Goal: Find specific page/section: Find specific page/section

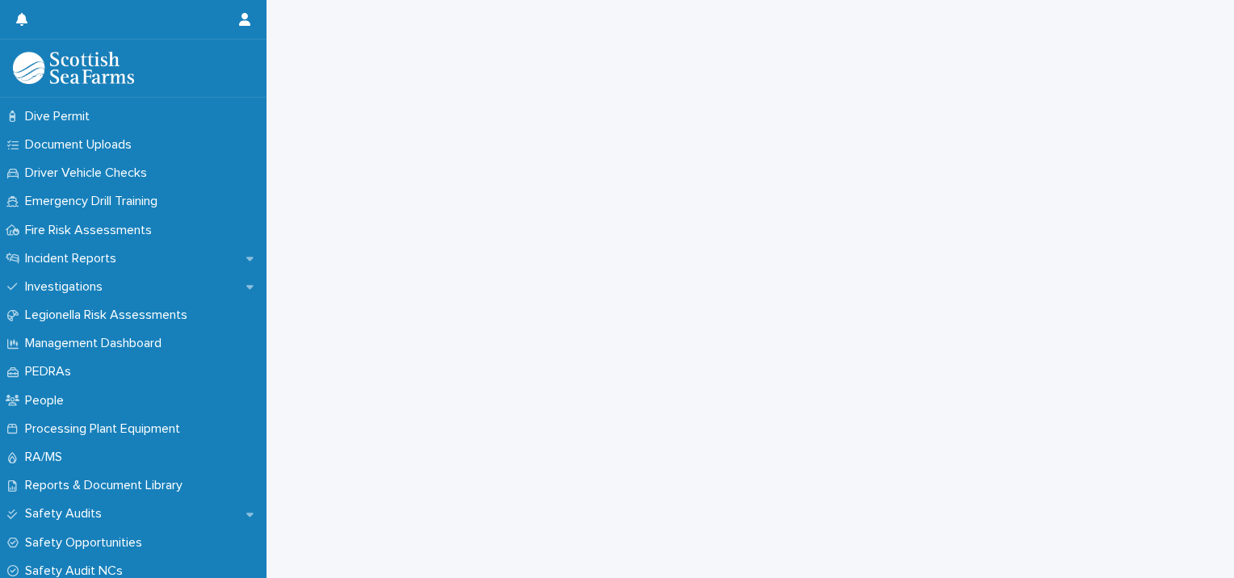
scroll to position [478, 0]
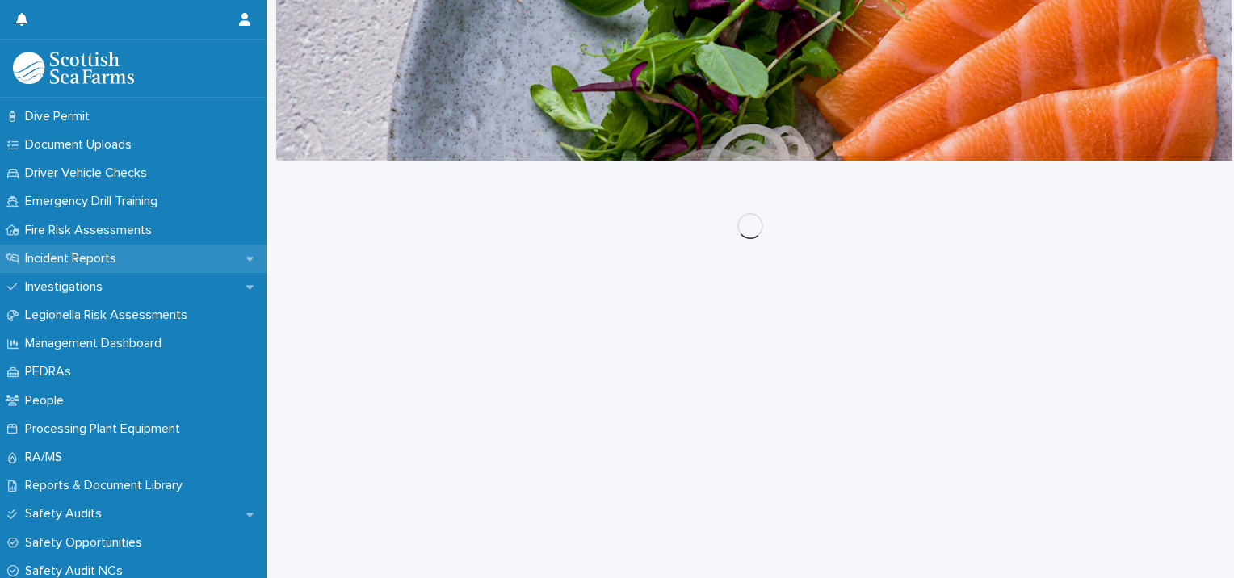
click at [129, 268] on div "Incident Reports" at bounding box center [133, 259] width 267 height 28
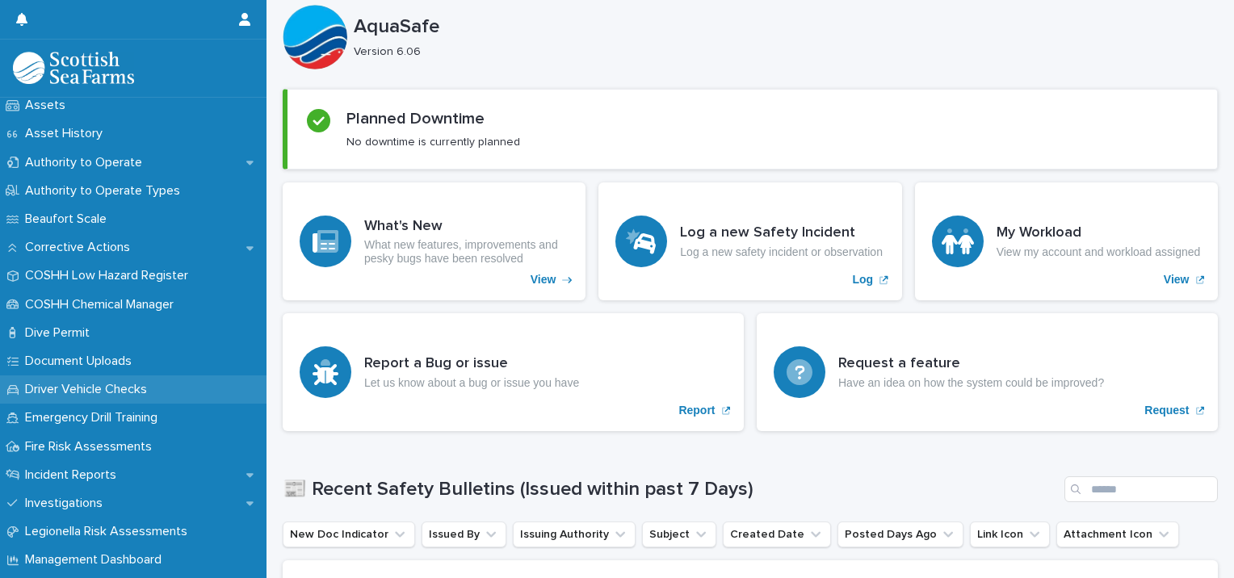
scroll to position [262, 0]
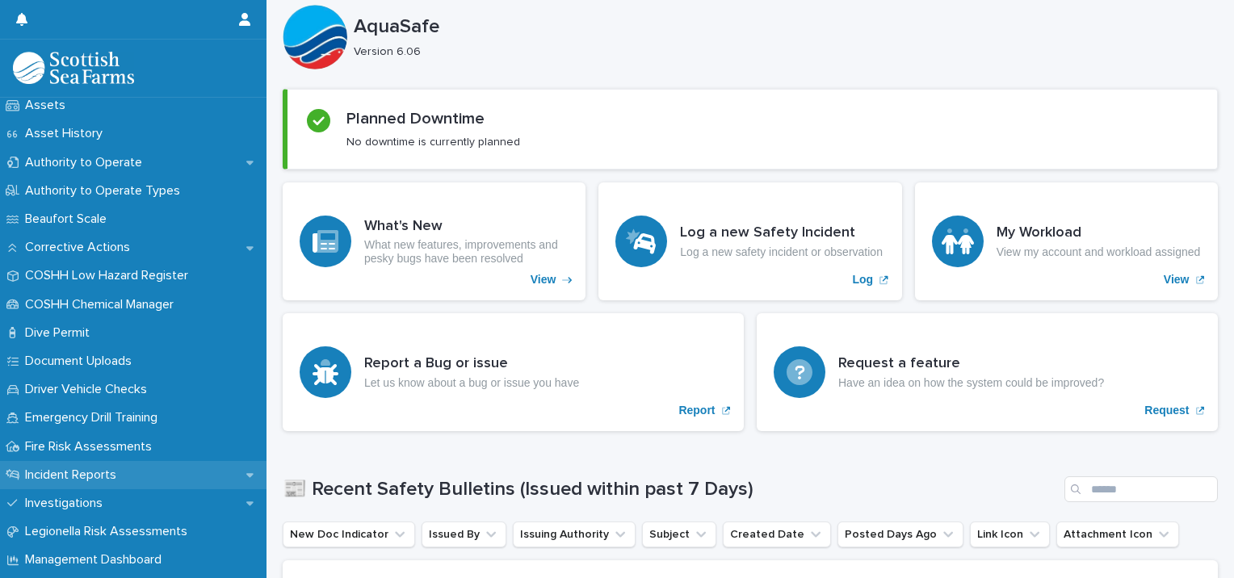
click at [130, 472] on div "Incident Reports" at bounding box center [133, 475] width 267 height 28
